Goal: Information Seeking & Learning: Compare options

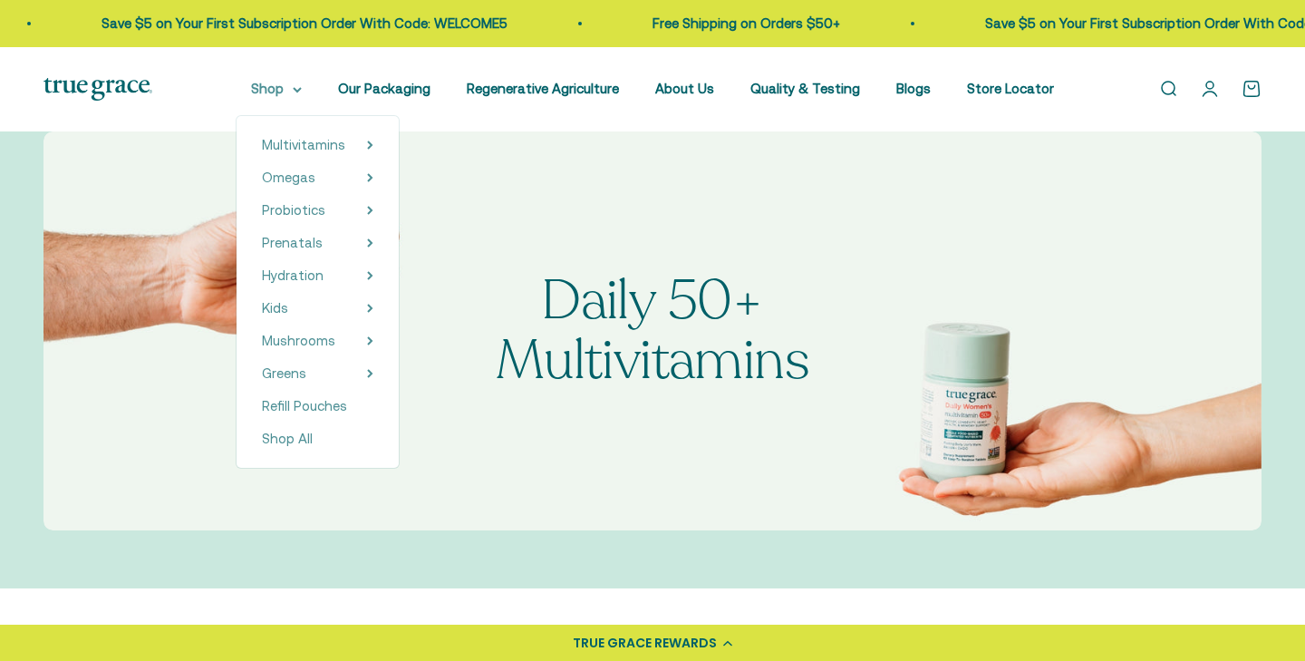
click at [273, 90] on summary "Shop" at bounding box center [276, 89] width 51 height 22
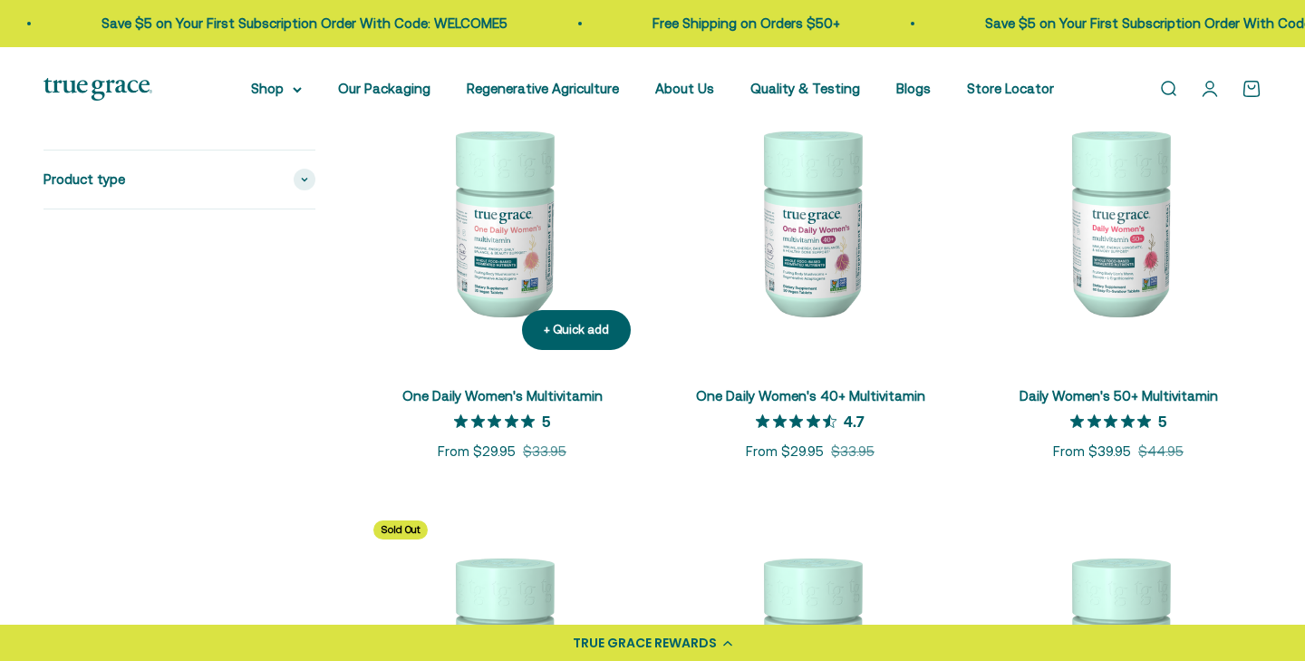
scroll to position [456, 0]
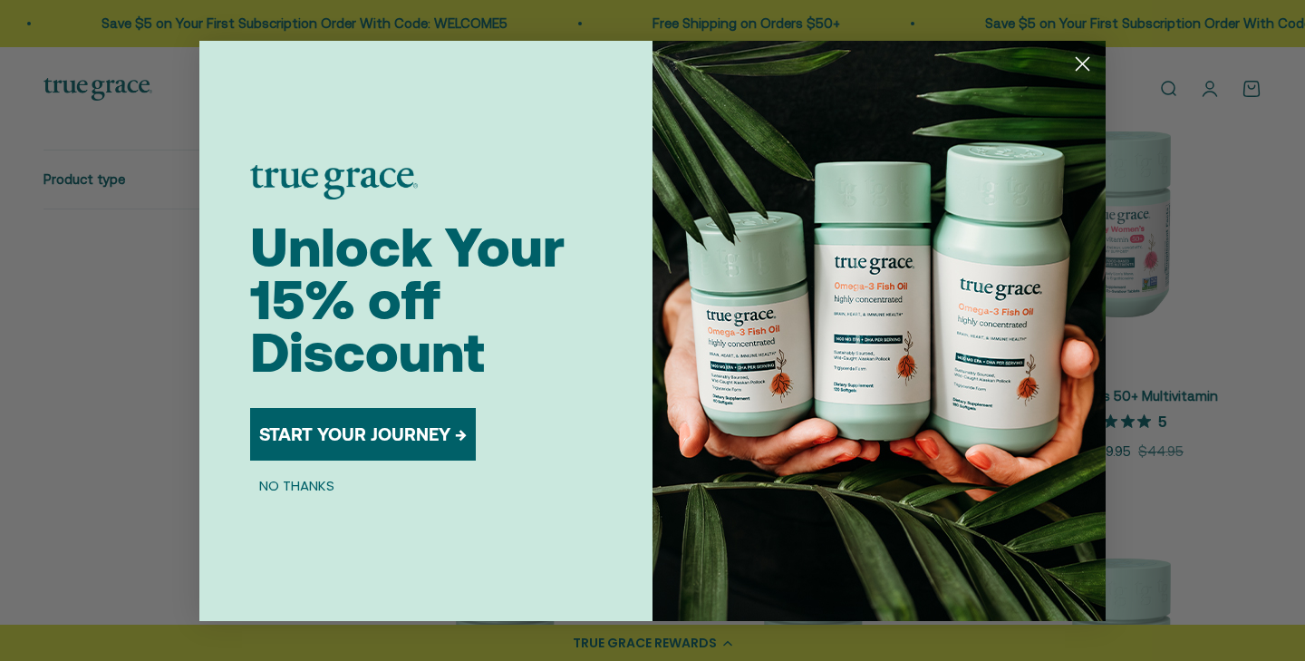
click at [1080, 60] on circle "Close dialog" at bounding box center [1082, 63] width 30 height 30
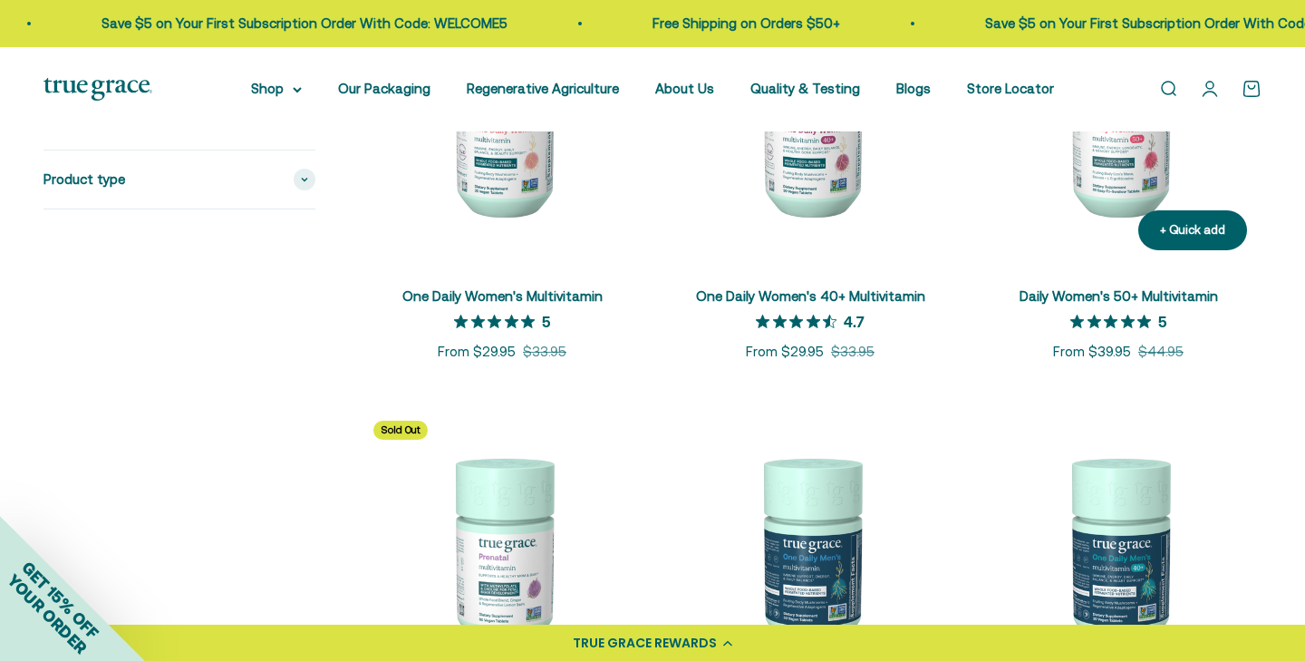
scroll to position [485, 0]
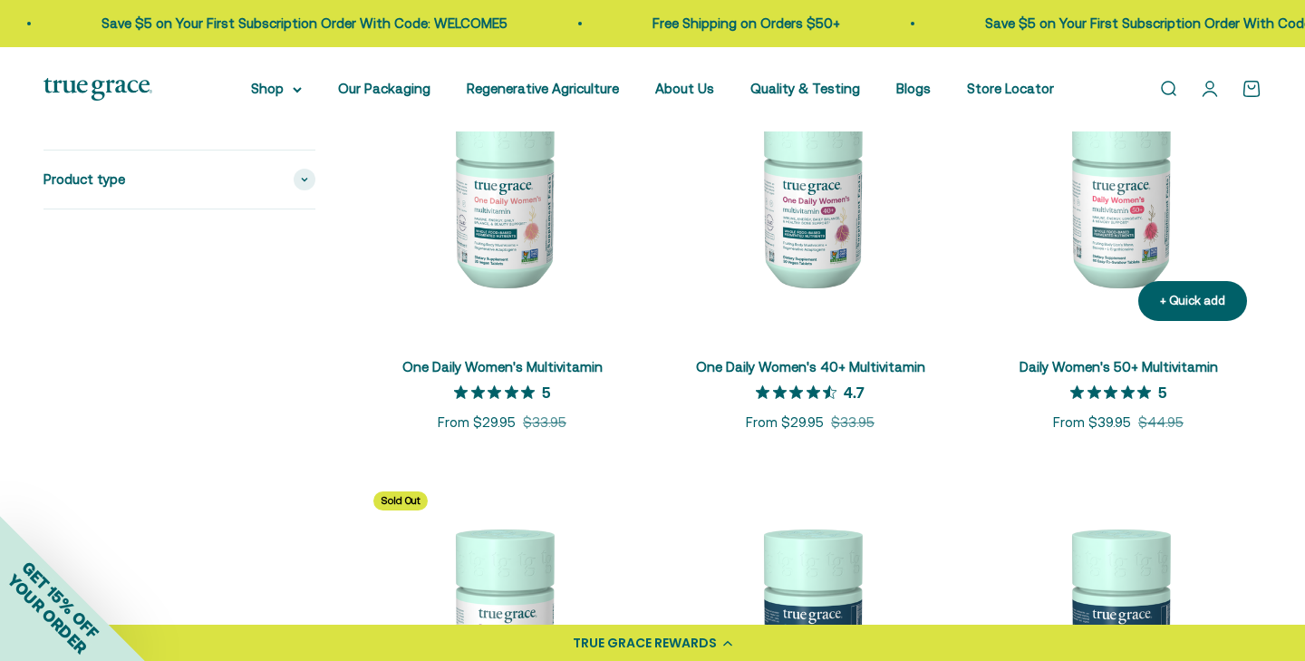
click at [1111, 250] on img at bounding box center [1118, 192] width 286 height 286
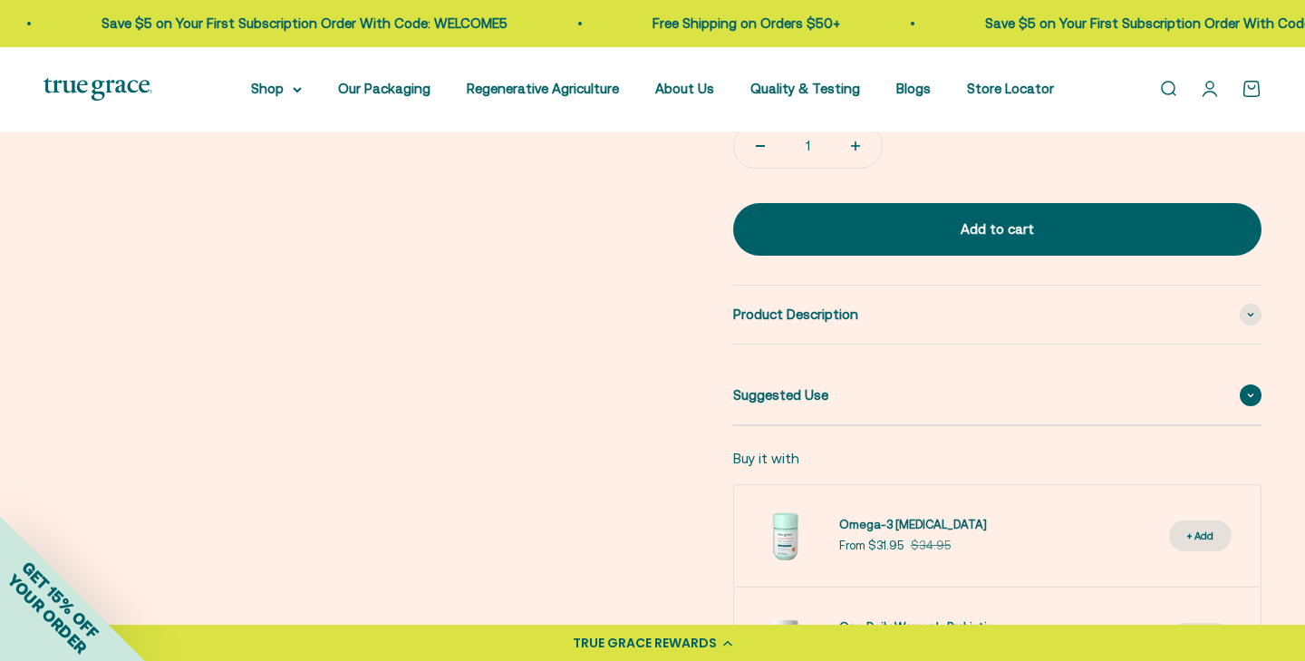
scroll to position [717, 0]
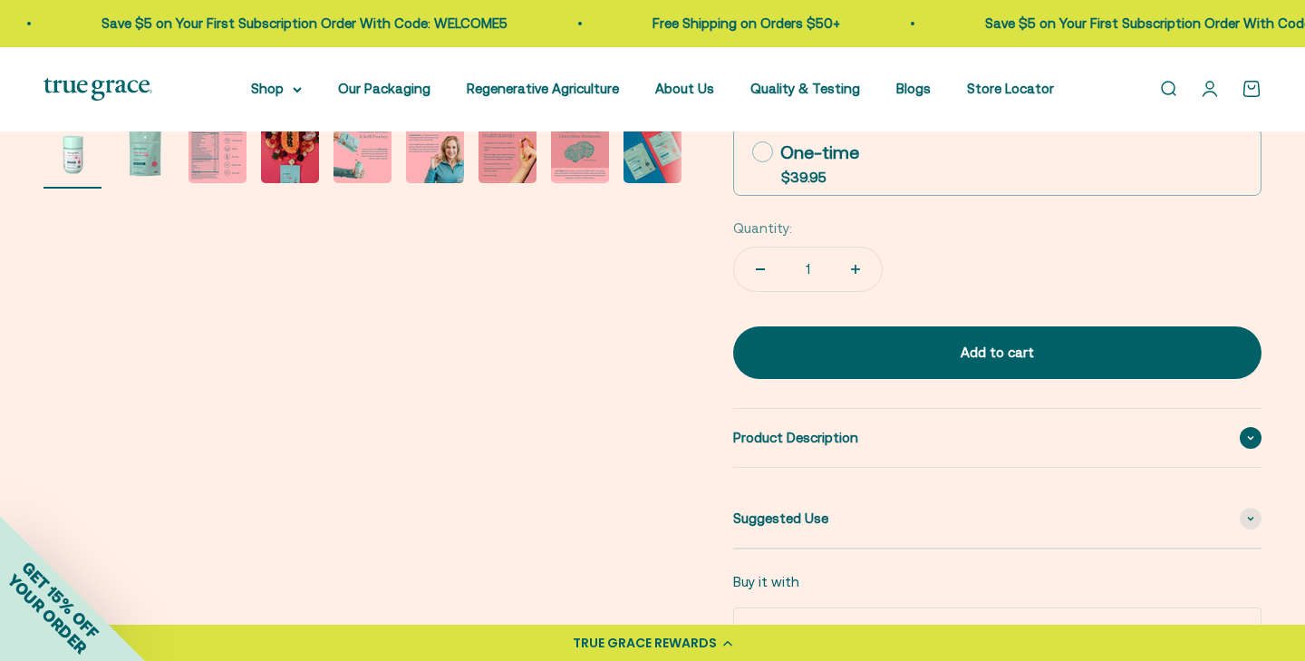
click at [851, 435] on span "Product Description" at bounding box center [795, 438] width 125 height 22
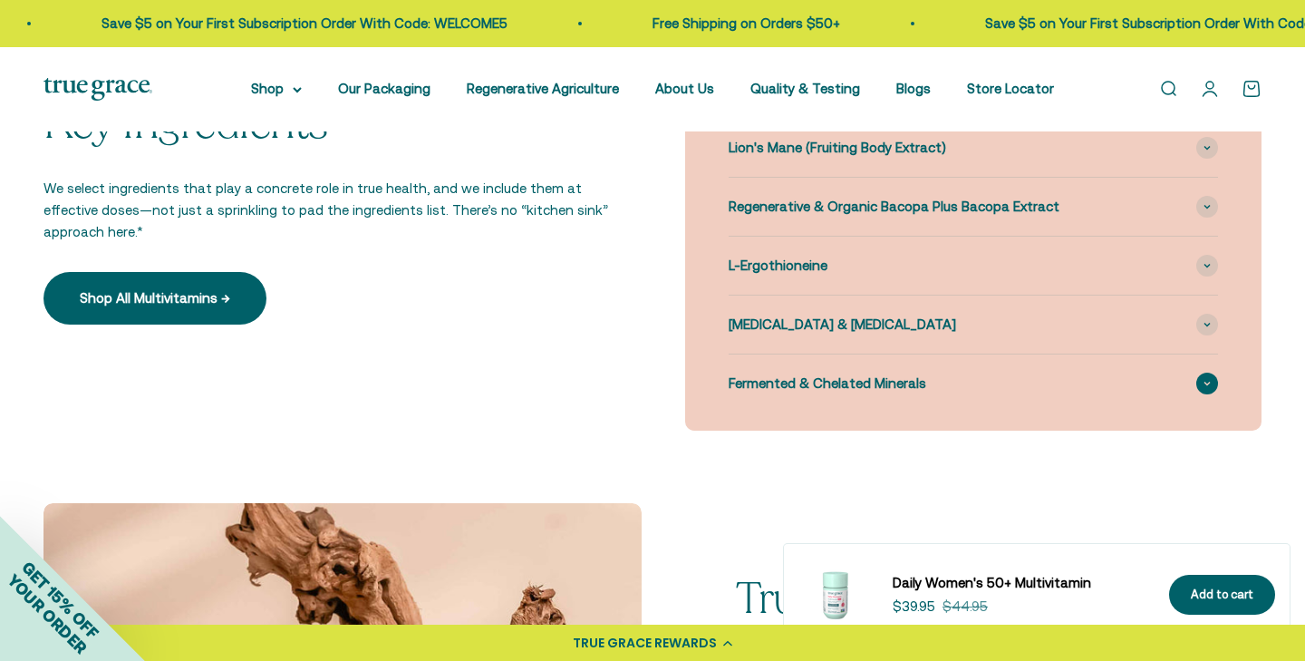
scroll to position [2263, 0]
click at [1212, 372] on span at bounding box center [1207, 383] width 22 height 22
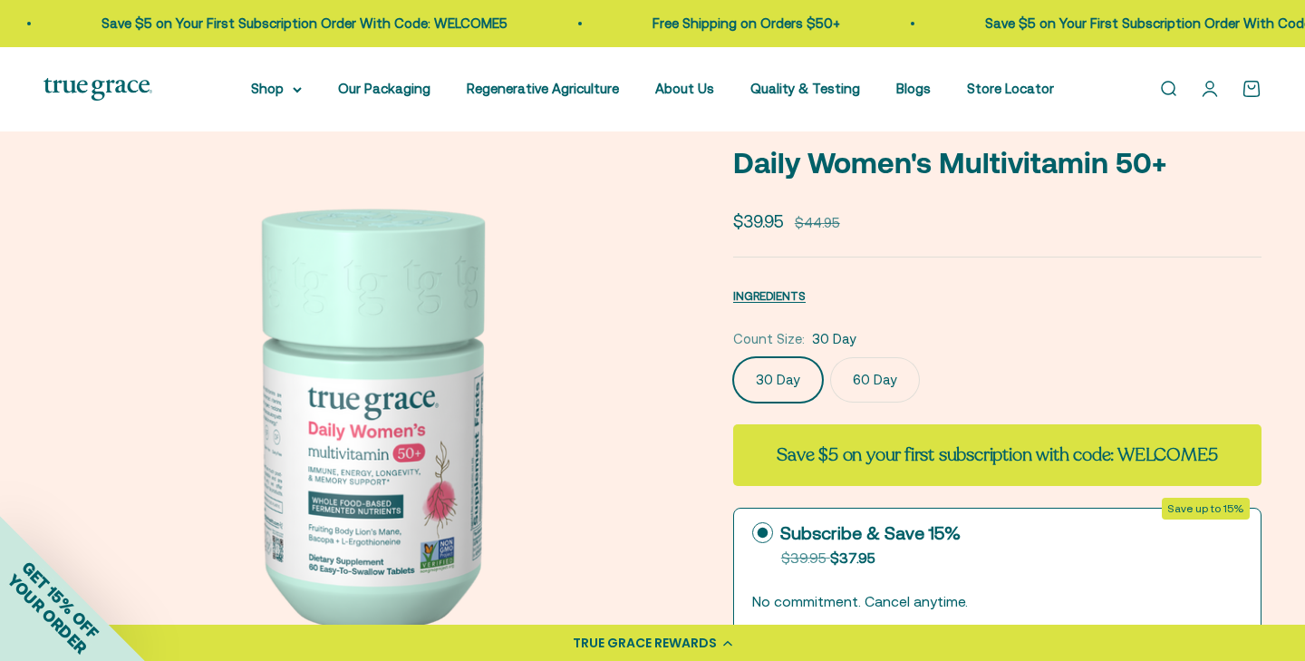
scroll to position [89, 0]
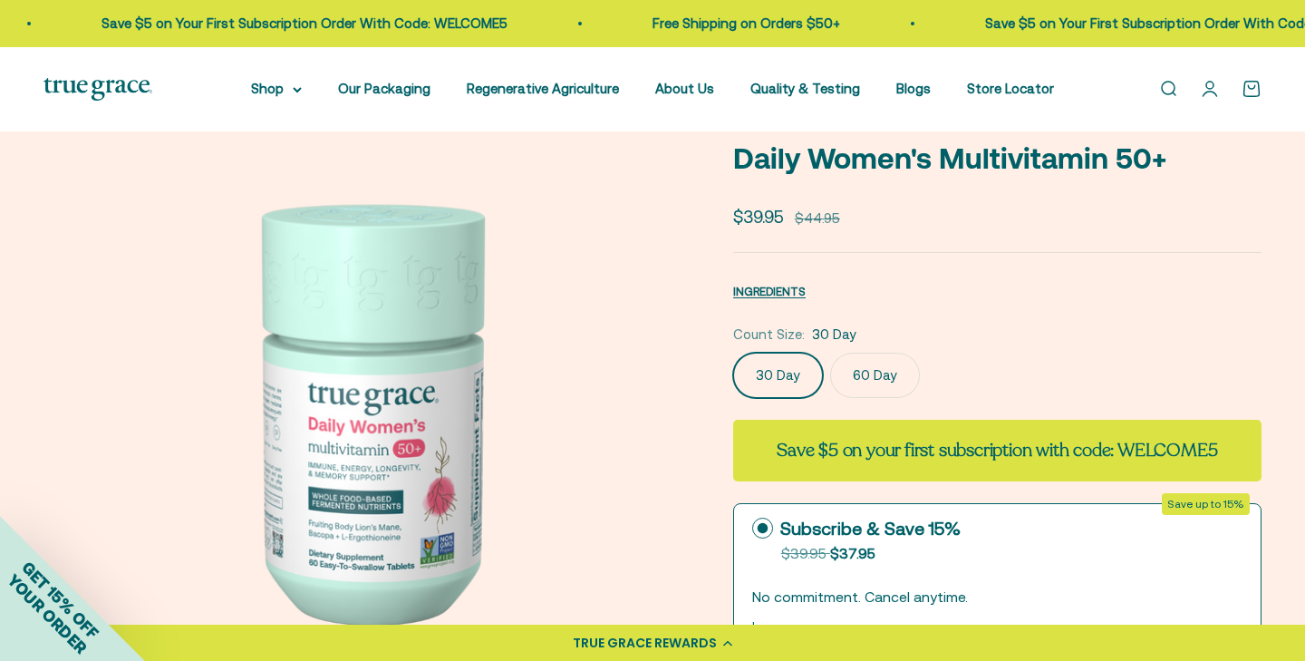
click at [659, 384] on img at bounding box center [366, 409] width 646 height 646
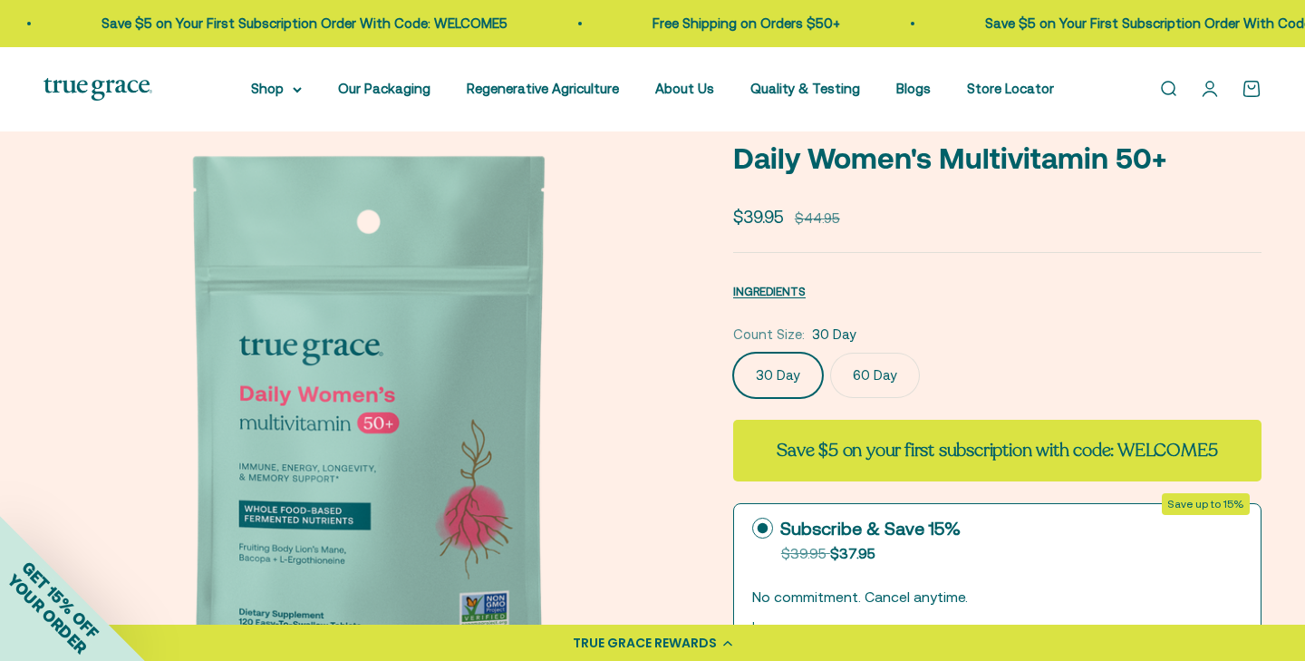
click at [659, 384] on img at bounding box center [366, 409] width 646 height 646
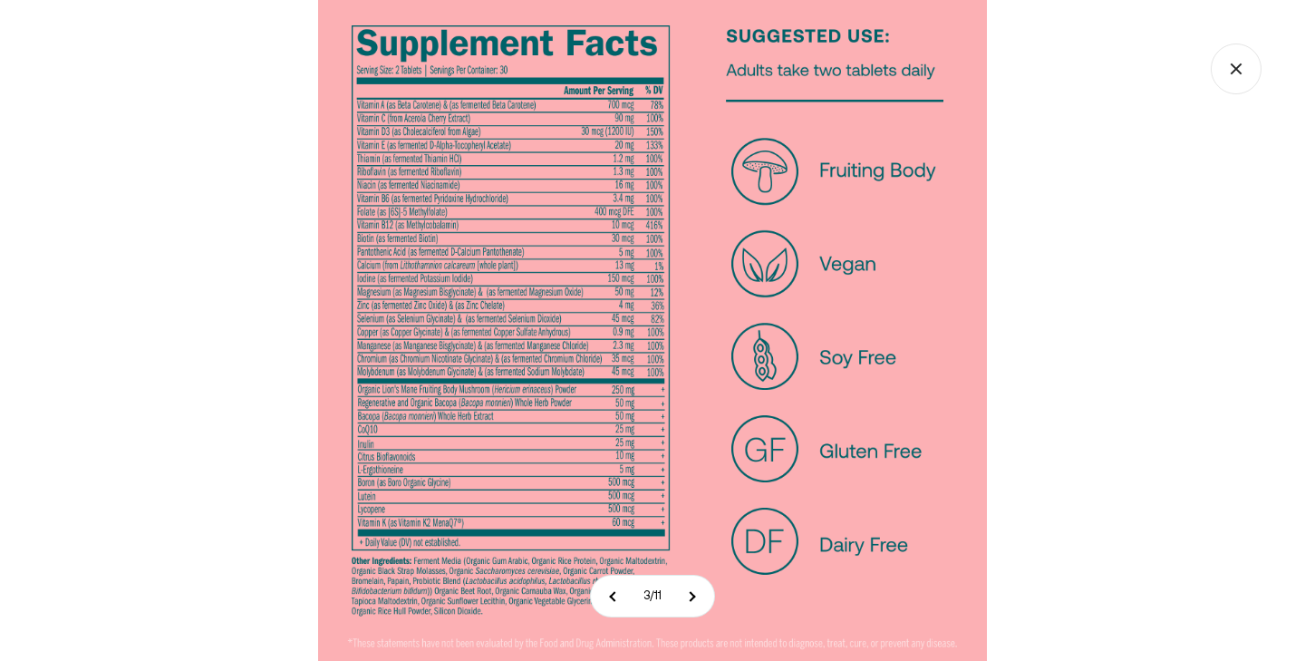
click at [542, 576] on img at bounding box center [652, 326] width 669 height 669
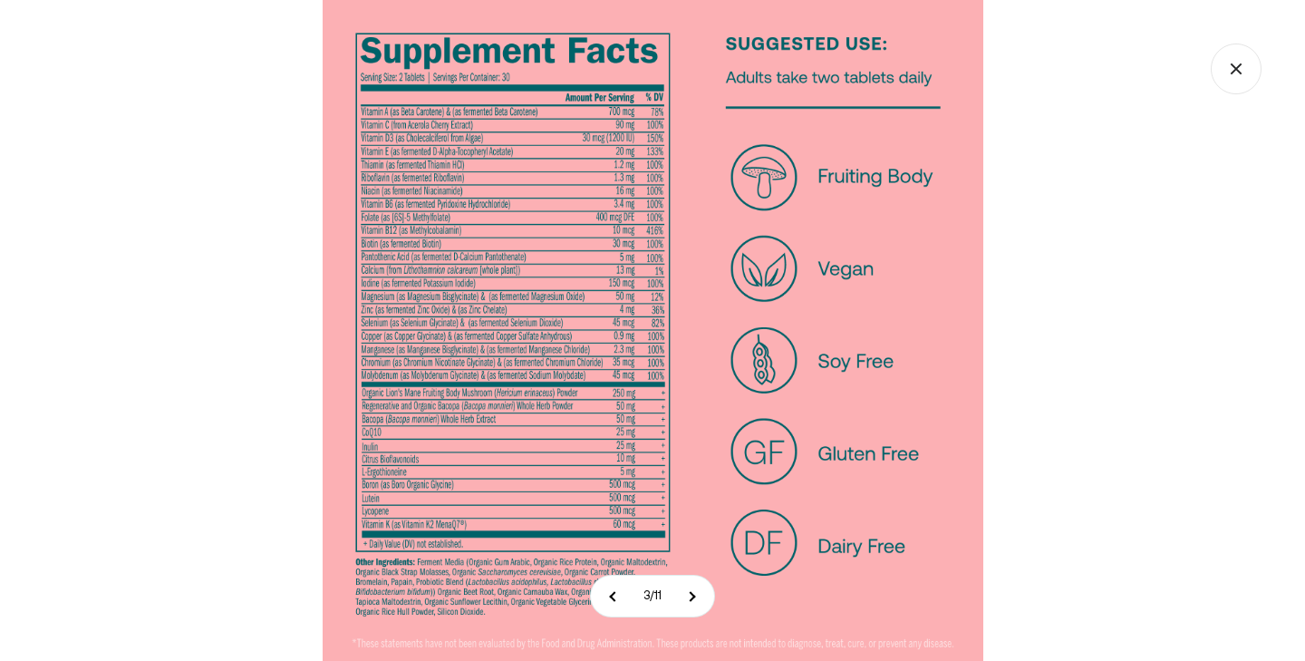
click at [496, 472] on img at bounding box center [653, 330] width 661 height 661
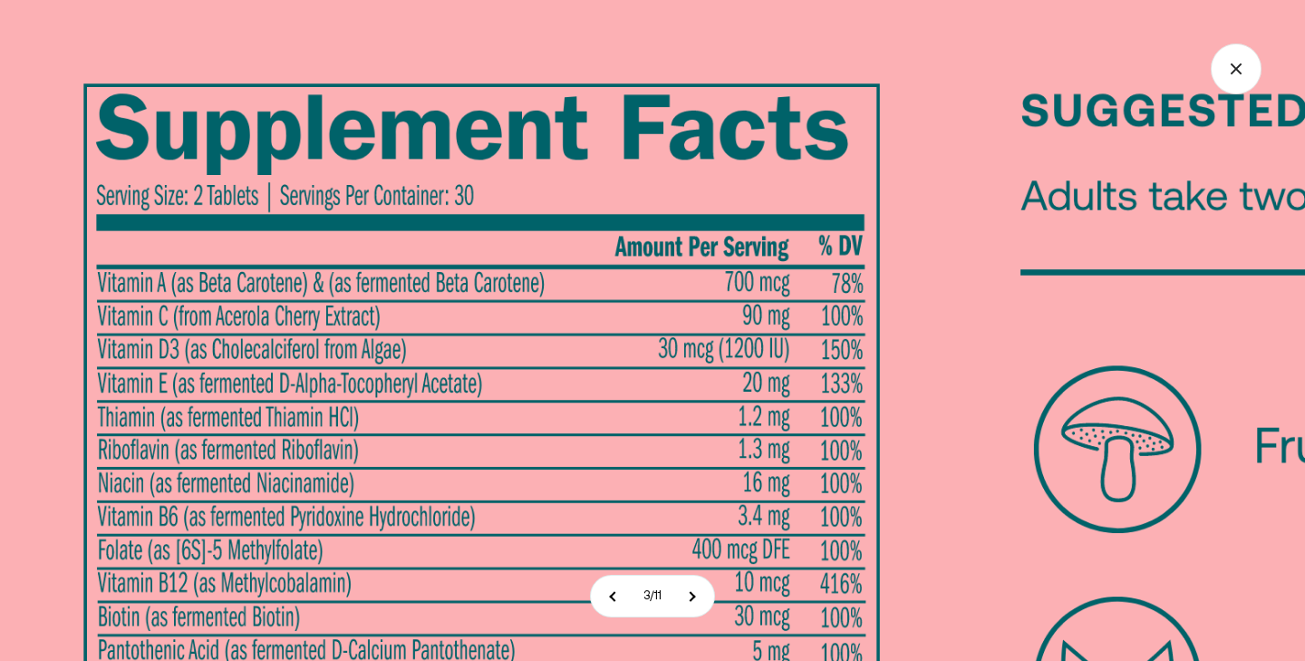
click at [1240, 71] on icon "Close gallery" at bounding box center [1236, 68] width 51 height 51
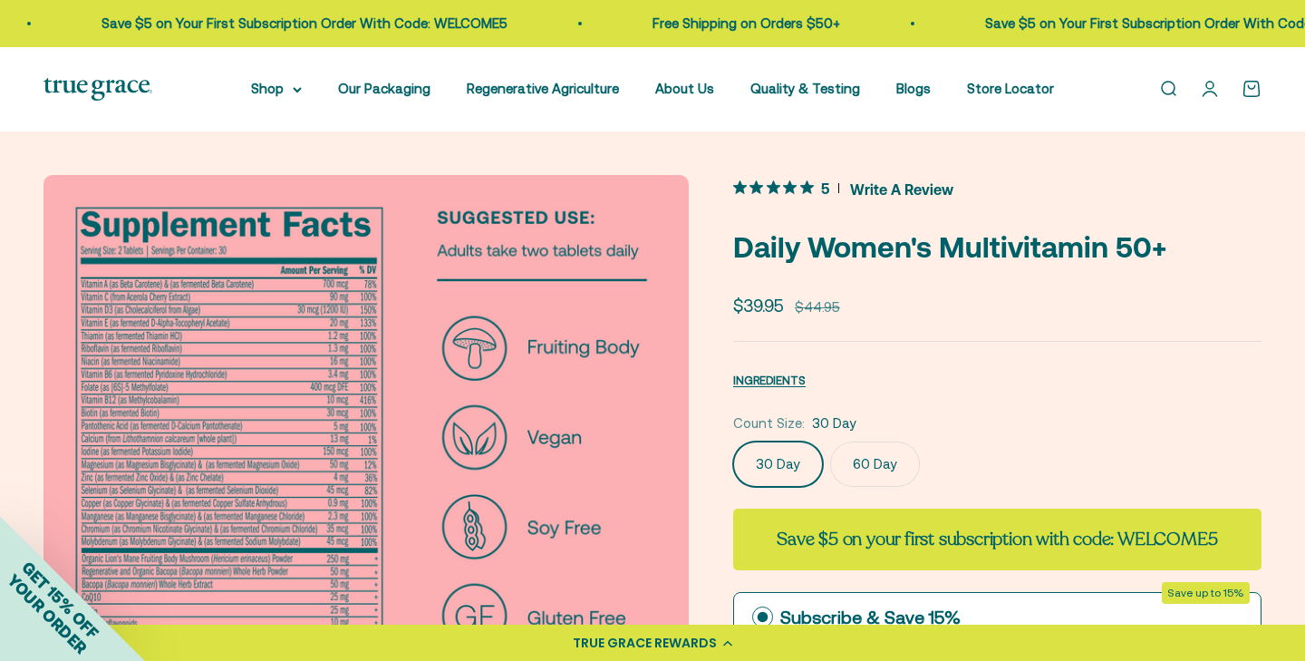
scroll to position [0, 0]
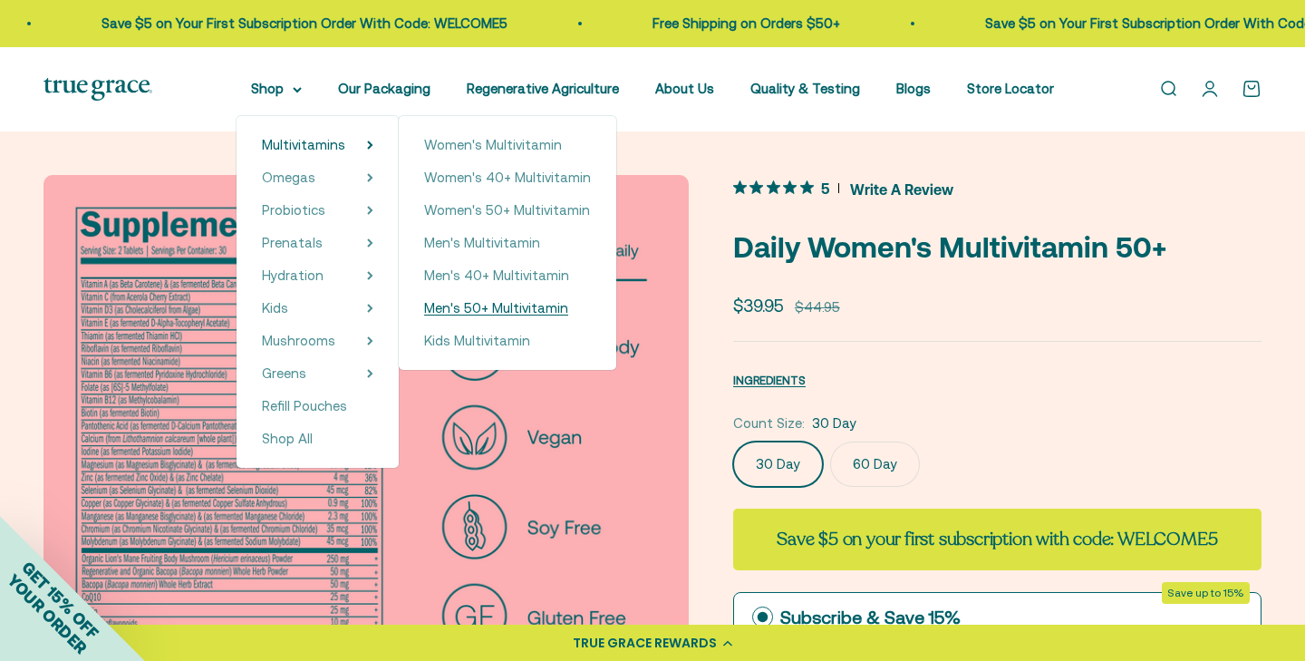
click at [460, 310] on span "Men's 50+ Multivitamin" at bounding box center [496, 307] width 144 height 15
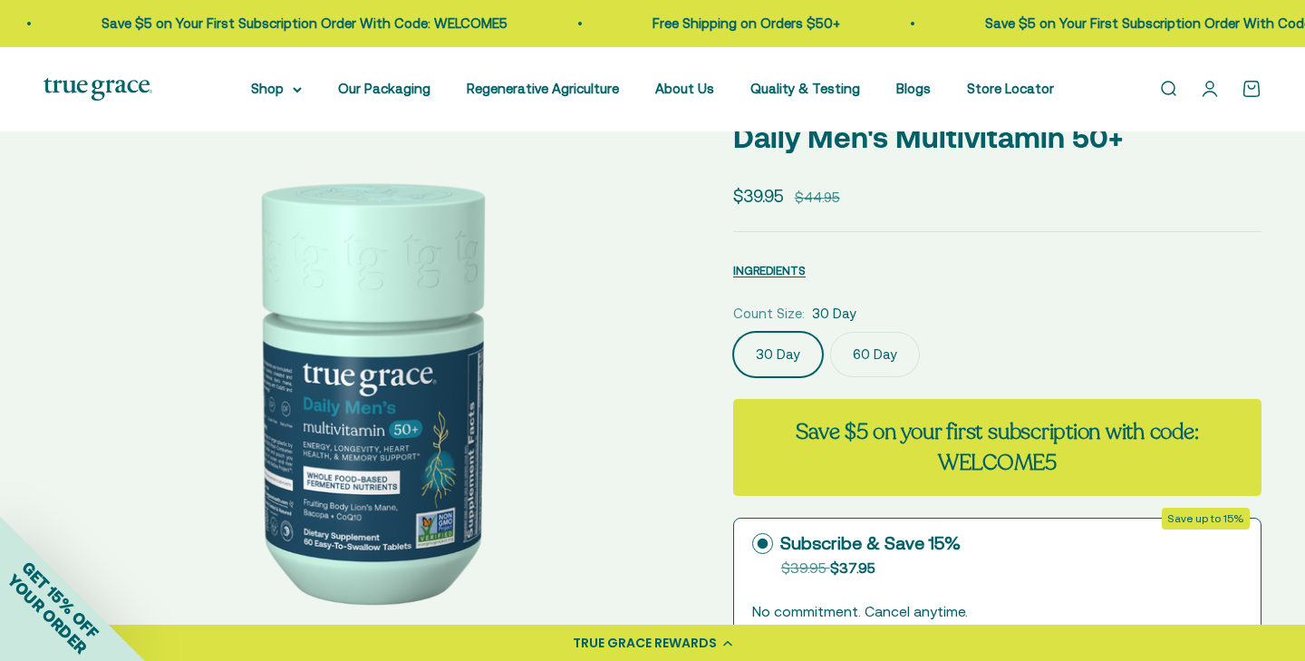
scroll to position [96, 0]
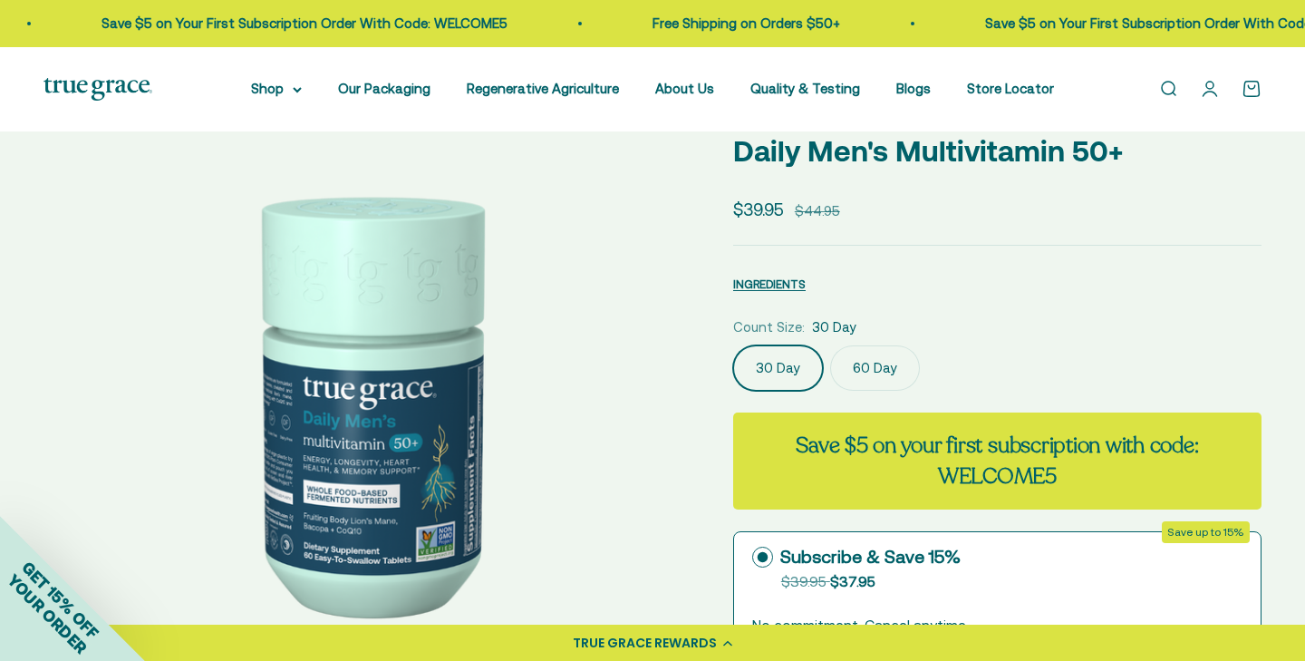
click at [408, 461] on img at bounding box center [366, 402] width 646 height 646
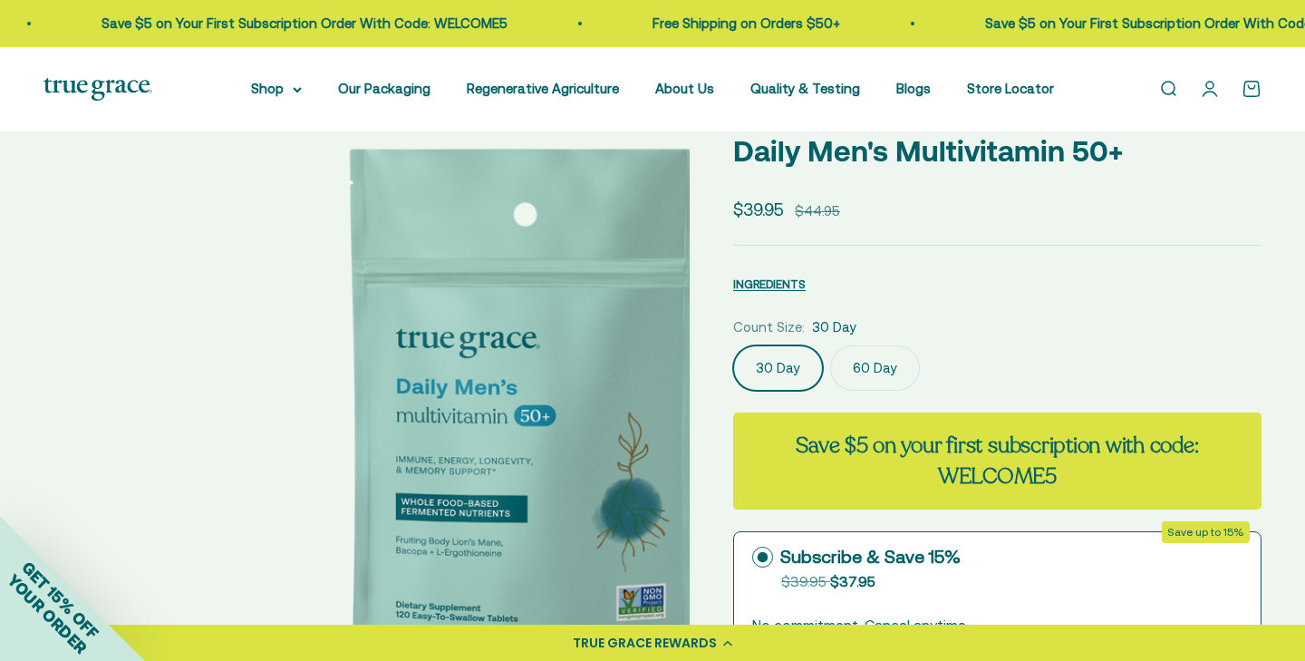
scroll to position [0, 668]
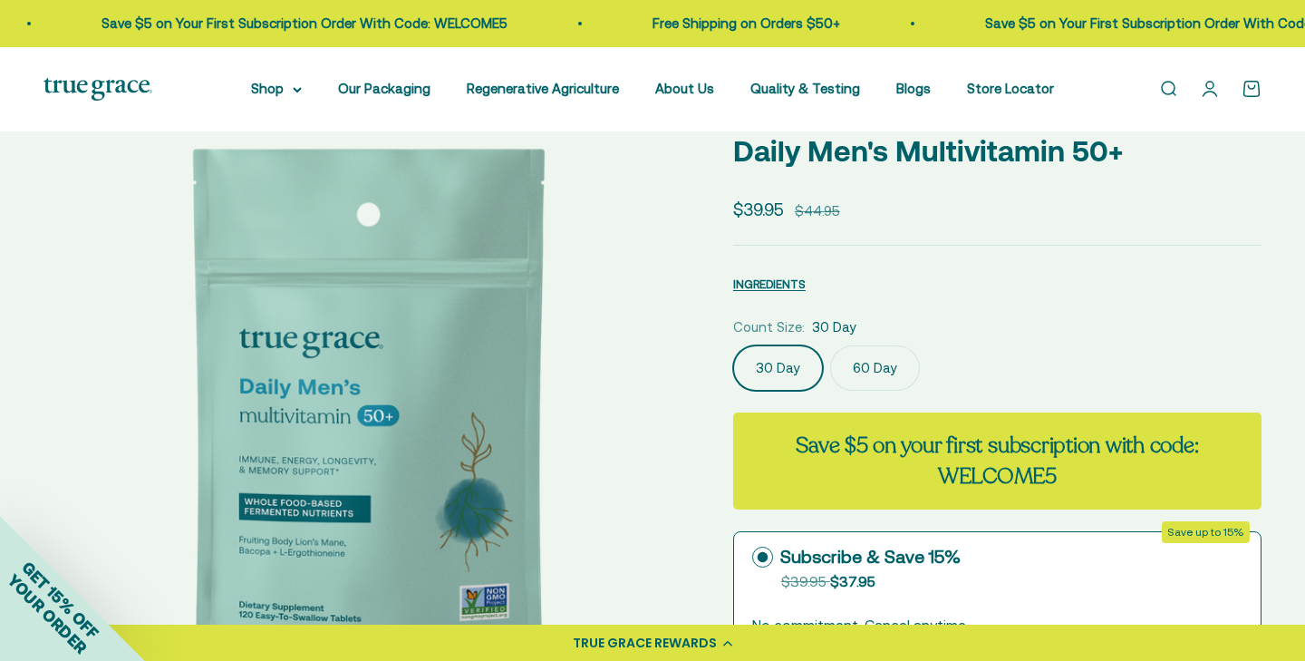
click at [408, 460] on img at bounding box center [366, 402] width 646 height 646
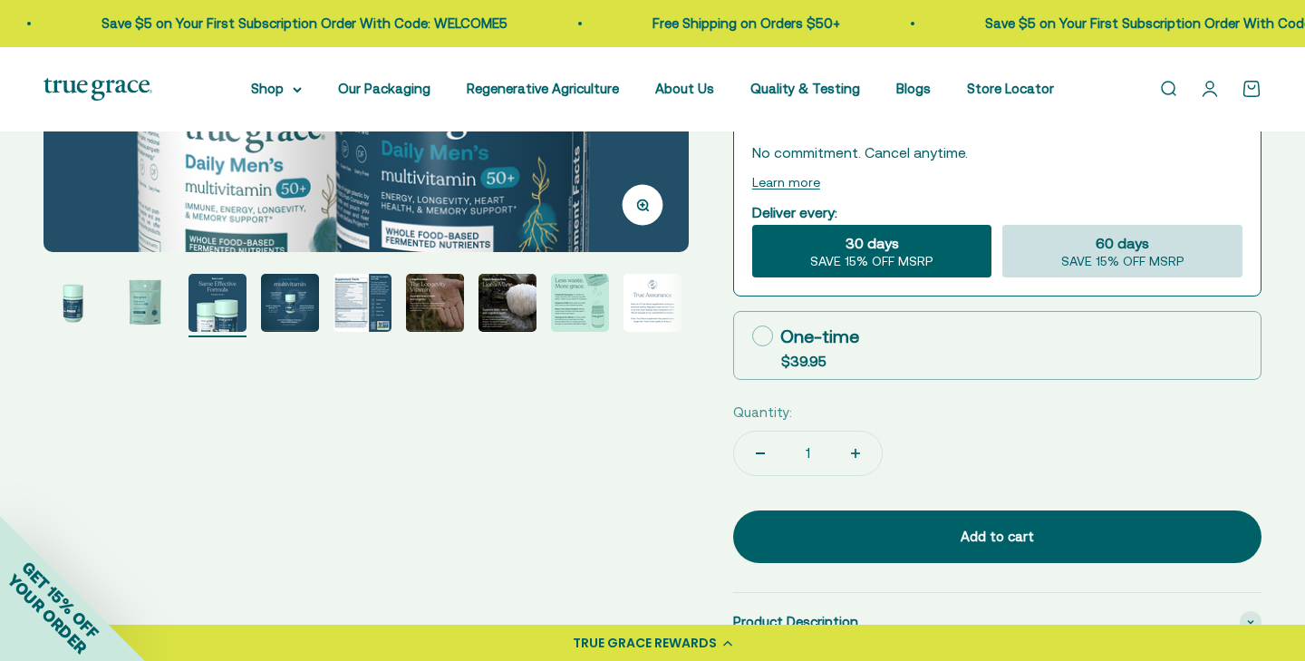
scroll to position [792, 0]
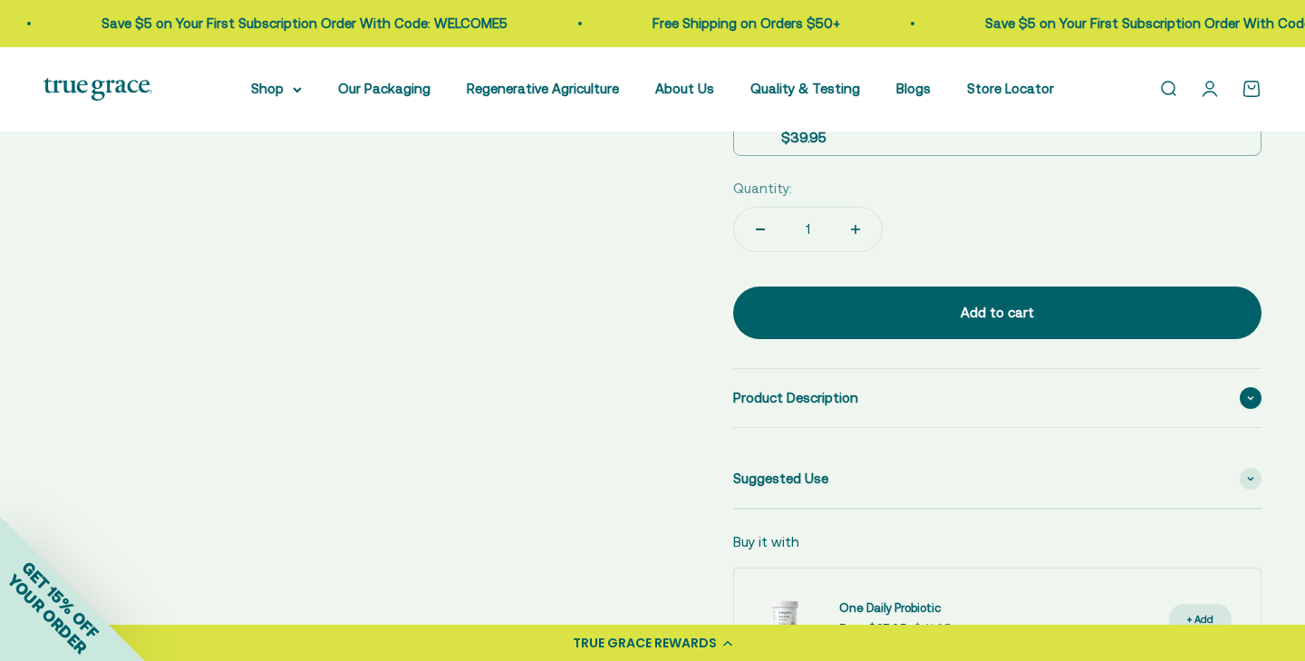
click at [835, 387] on span "Product Description" at bounding box center [795, 398] width 125 height 22
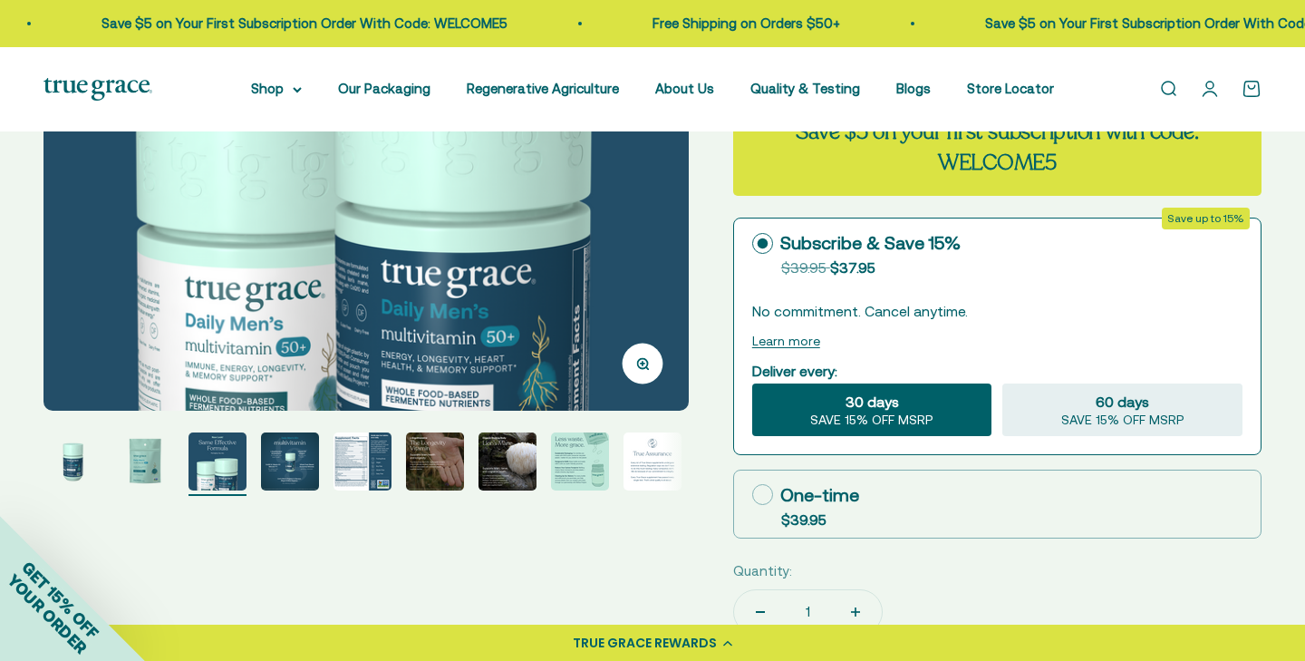
scroll to position [414, 0]
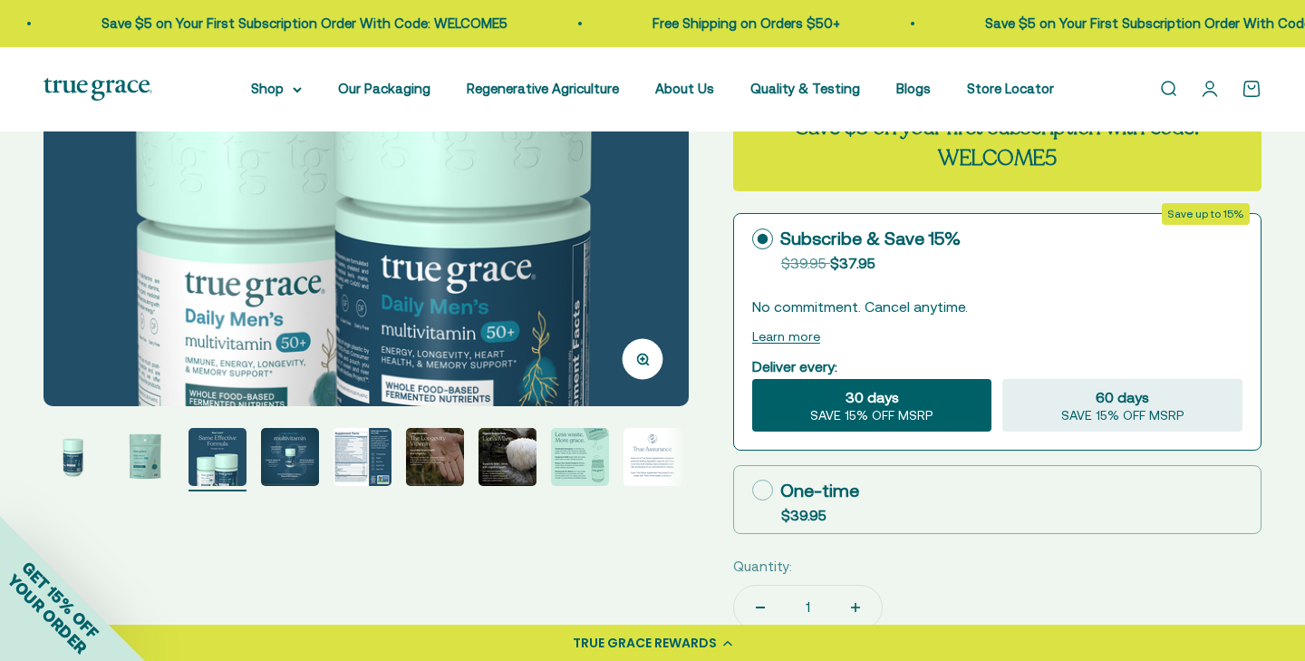
click at [577, 467] on img "Go to item 8" at bounding box center [580, 457] width 58 height 58
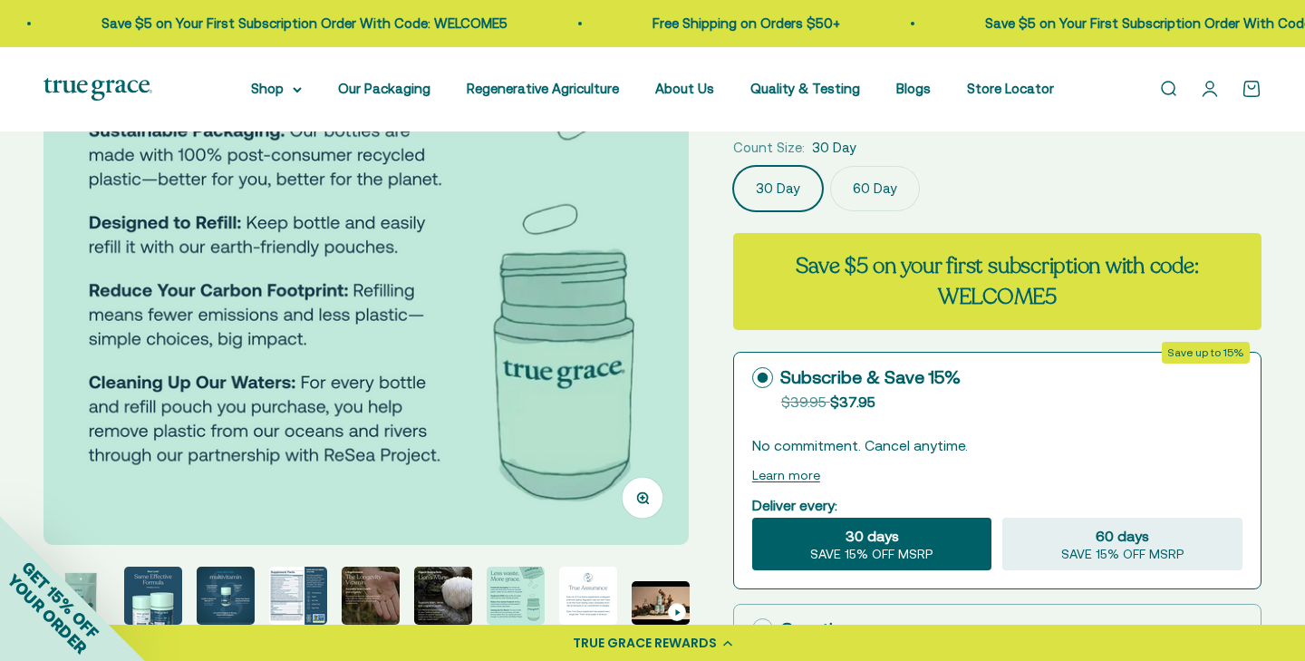
scroll to position [681, 0]
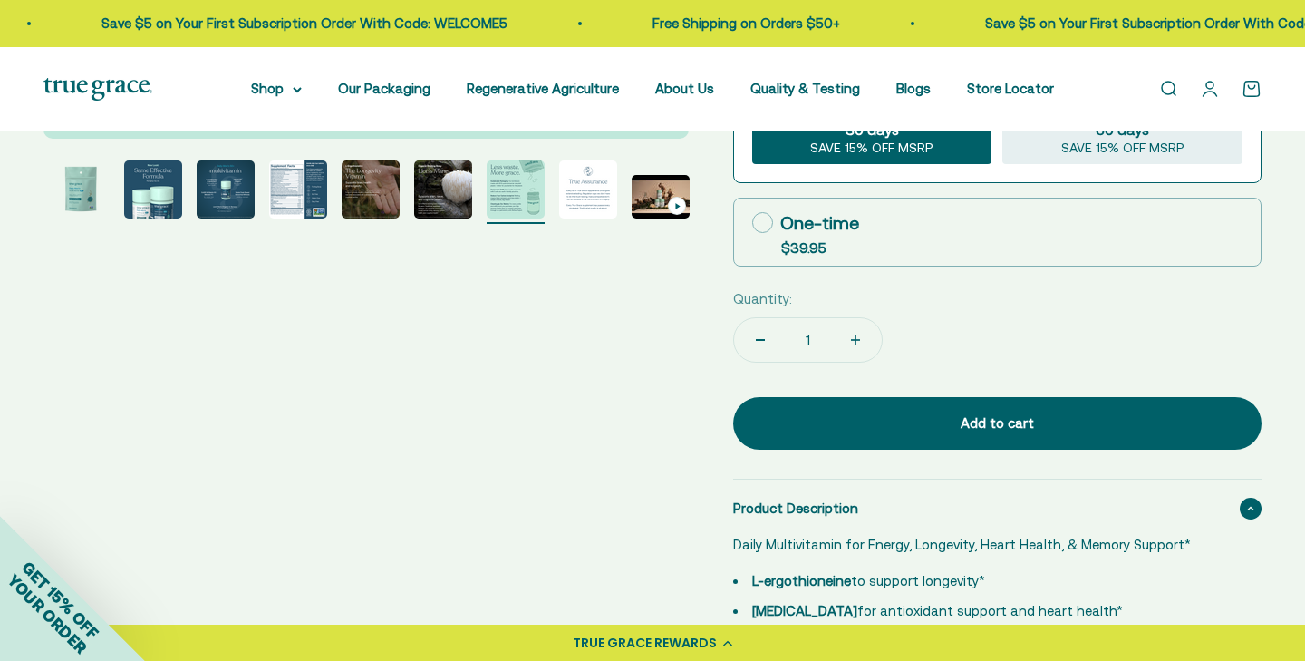
click at [301, 191] on img "Go to item 5" at bounding box center [298, 189] width 58 height 58
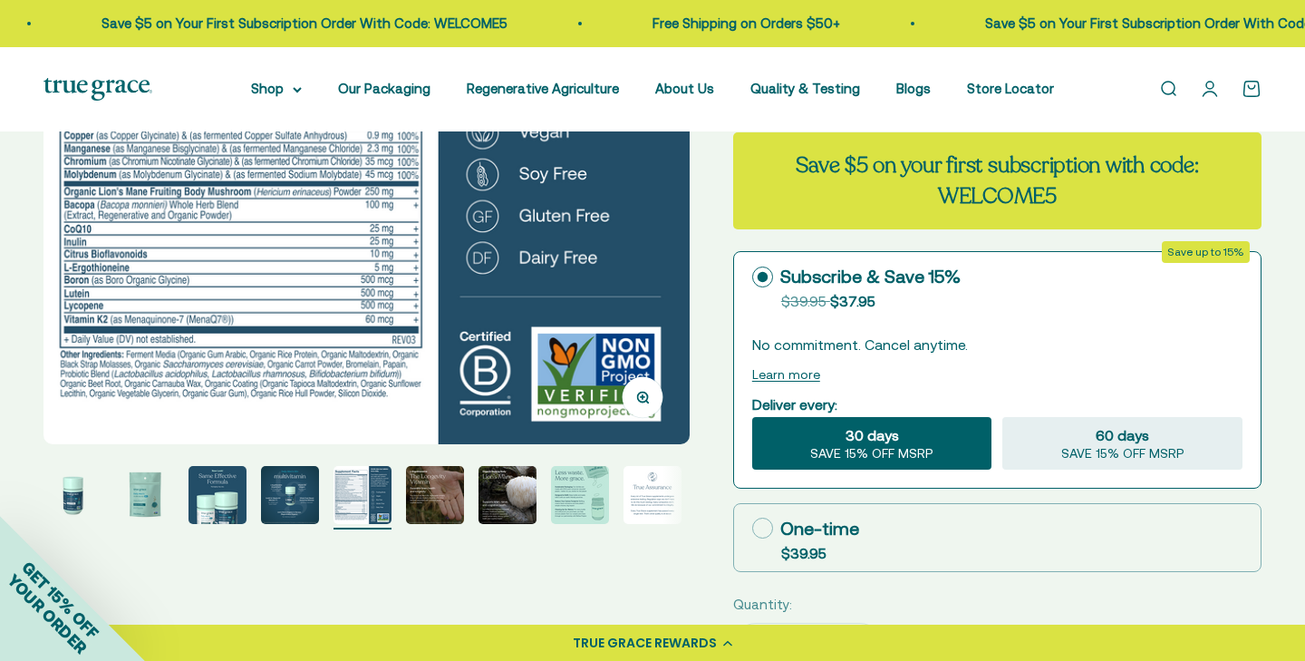
scroll to position [377, 0]
